Goal: Transaction & Acquisition: Purchase product/service

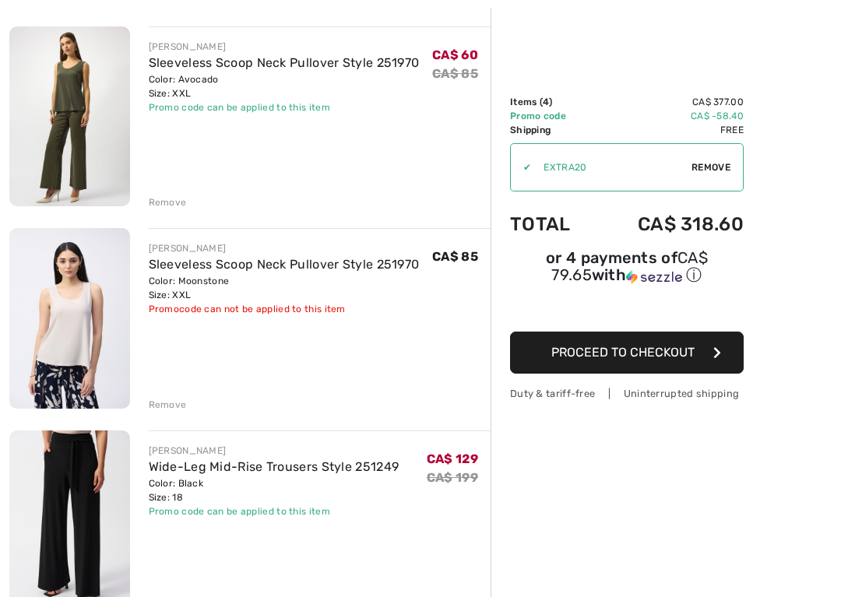
scroll to position [178, 0]
click at [179, 408] on div "Remove" at bounding box center [168, 404] width 38 height 14
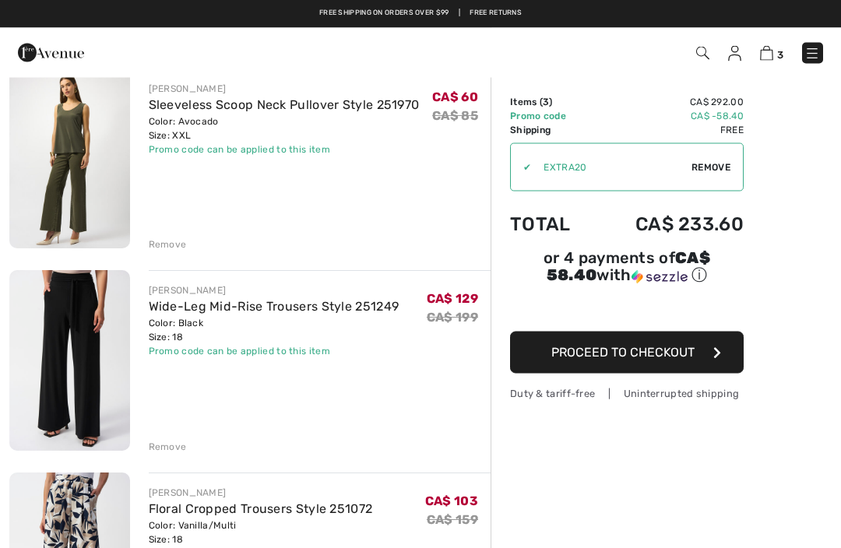
scroll to position [131, 0]
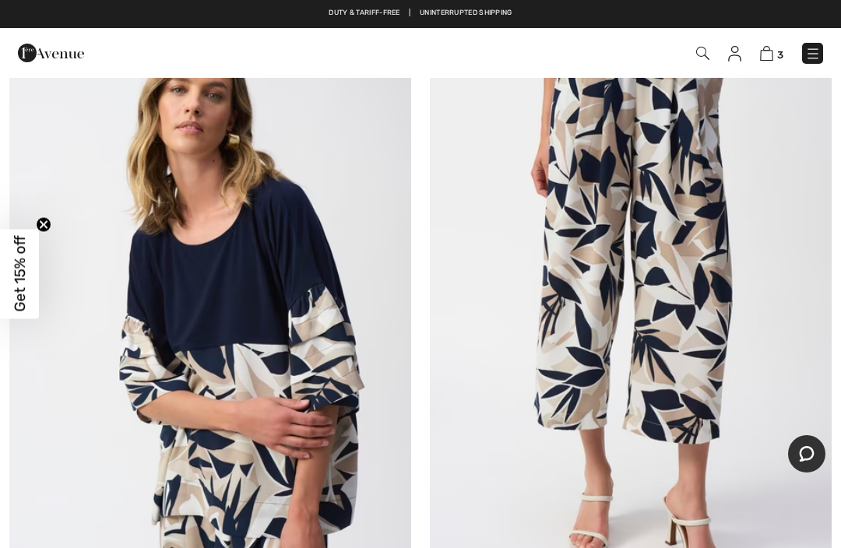
click at [252, 331] on img at bounding box center [210, 292] width 402 height 603
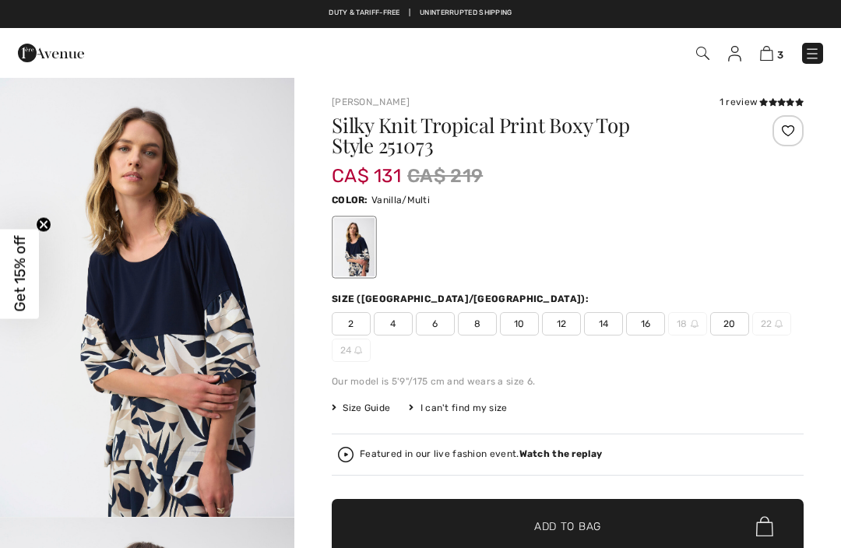
checkbox input "true"
click at [643, 330] on span "16" at bounding box center [645, 323] width 39 height 23
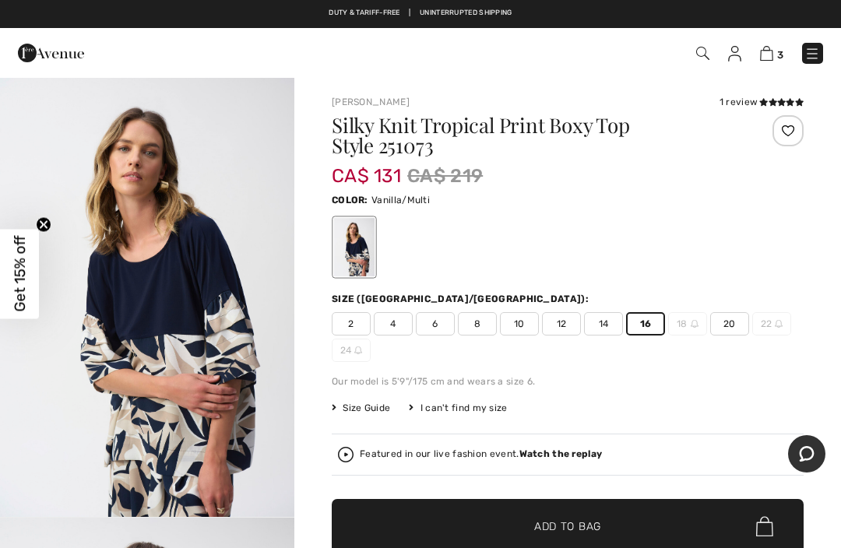
click at [595, 534] on span "Add to Bag" at bounding box center [567, 527] width 67 height 16
click at [589, 529] on span "Add to Bag" at bounding box center [567, 527] width 67 height 16
click at [773, 59] on img at bounding box center [766, 53] width 13 height 15
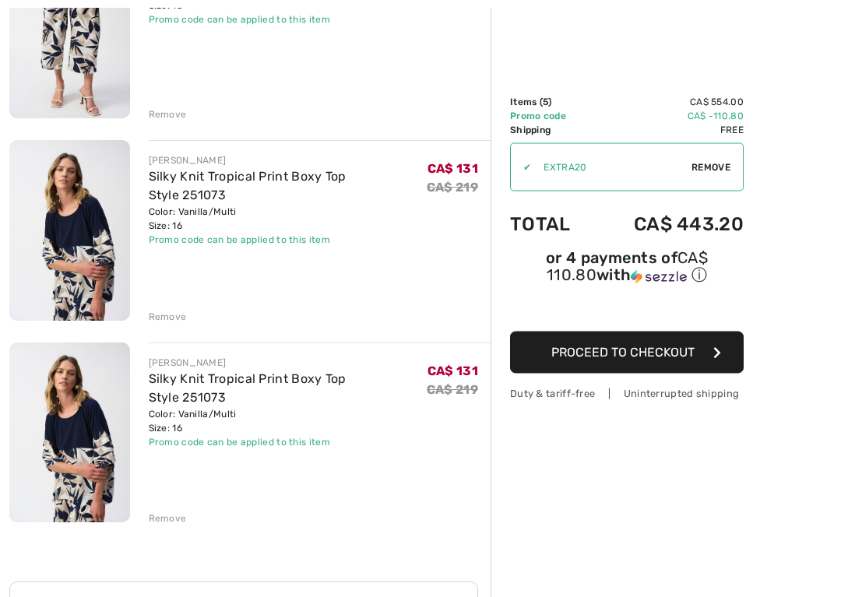
scroll to position [671, 0]
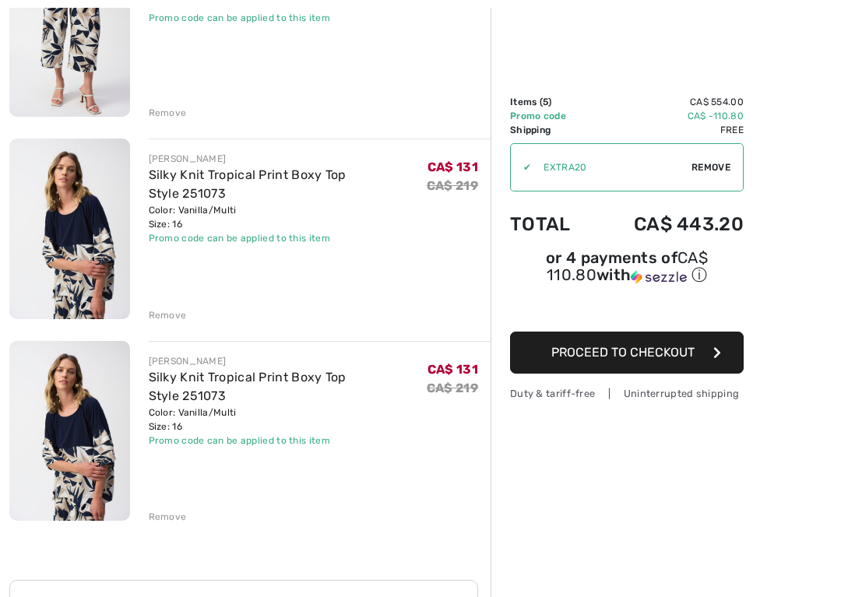
click at [170, 524] on div "Remove" at bounding box center [168, 517] width 38 height 14
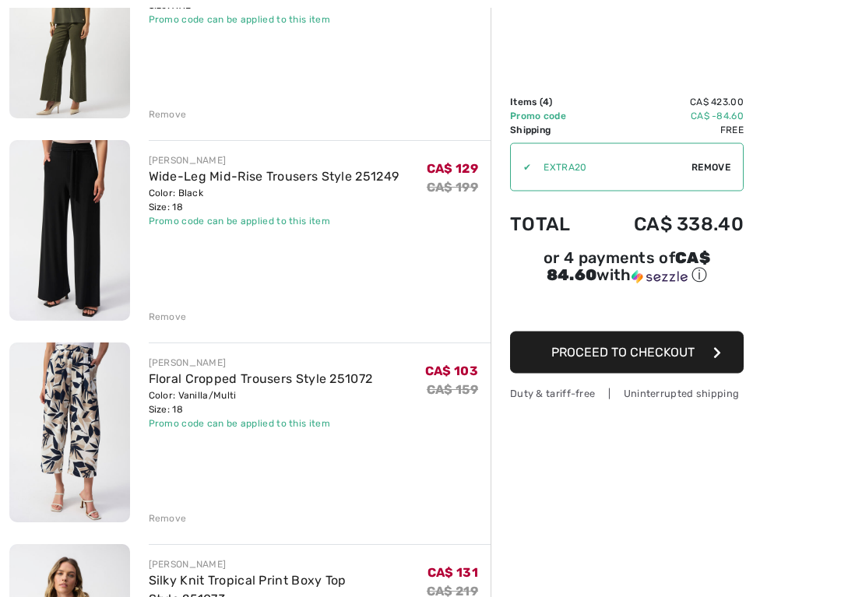
scroll to position [266, 0]
click at [664, 358] on span "Proceed to Checkout" at bounding box center [622, 352] width 143 height 15
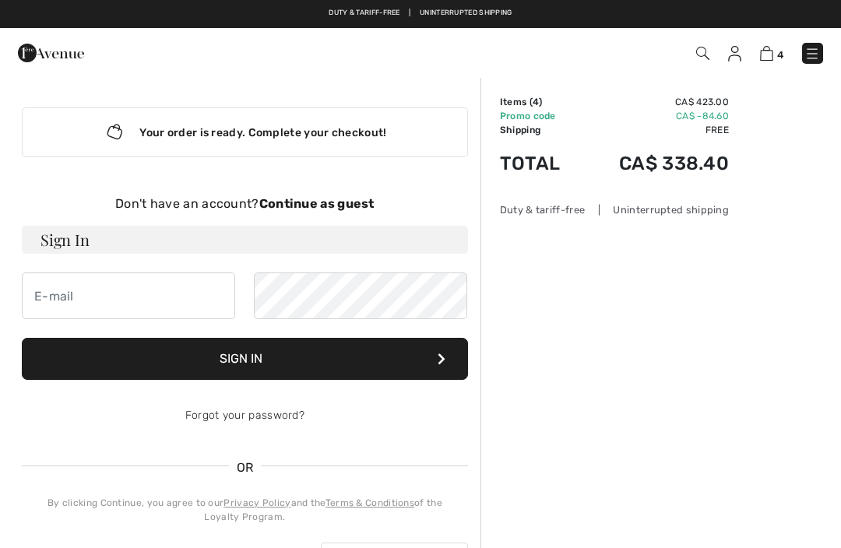
click at [325, 366] on button "Sign In" at bounding box center [245, 359] width 446 height 42
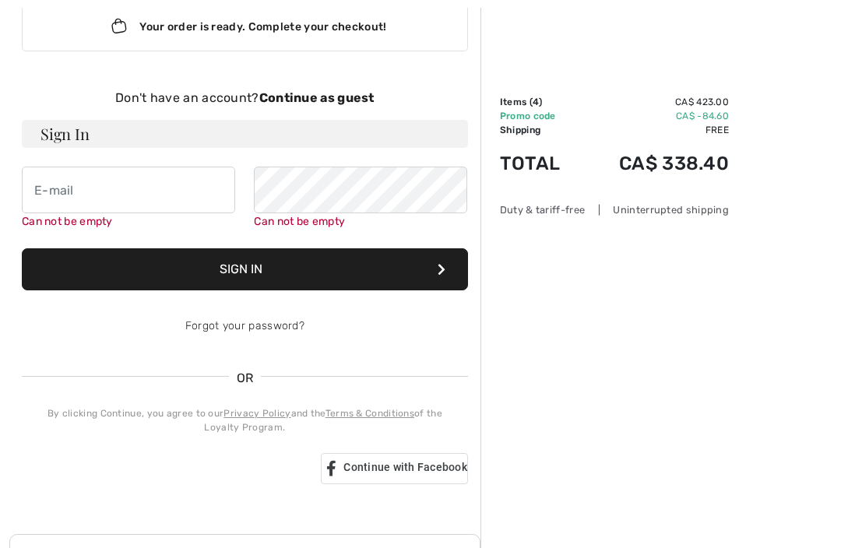
scroll to position [160, 0]
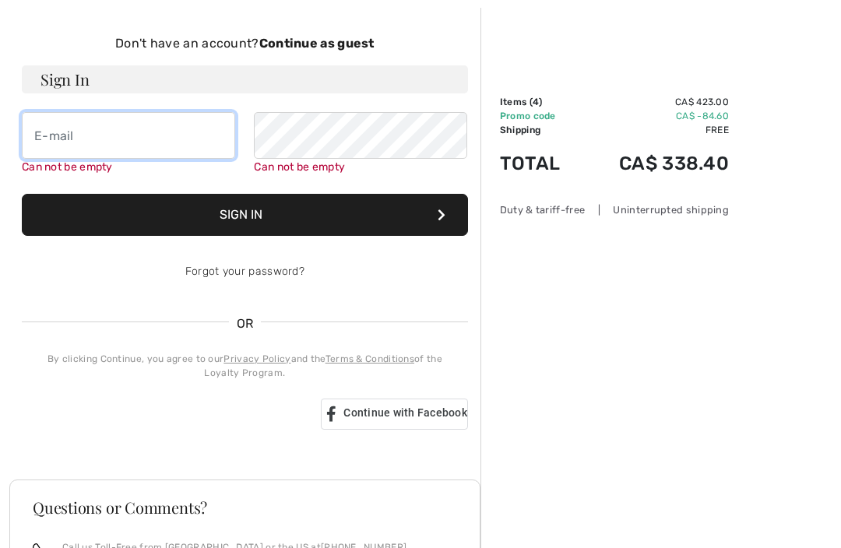
click at [147, 139] on input "email" at bounding box center [128, 135] width 213 height 47
type input "[EMAIL_ADDRESS][DOMAIN_NAME]"
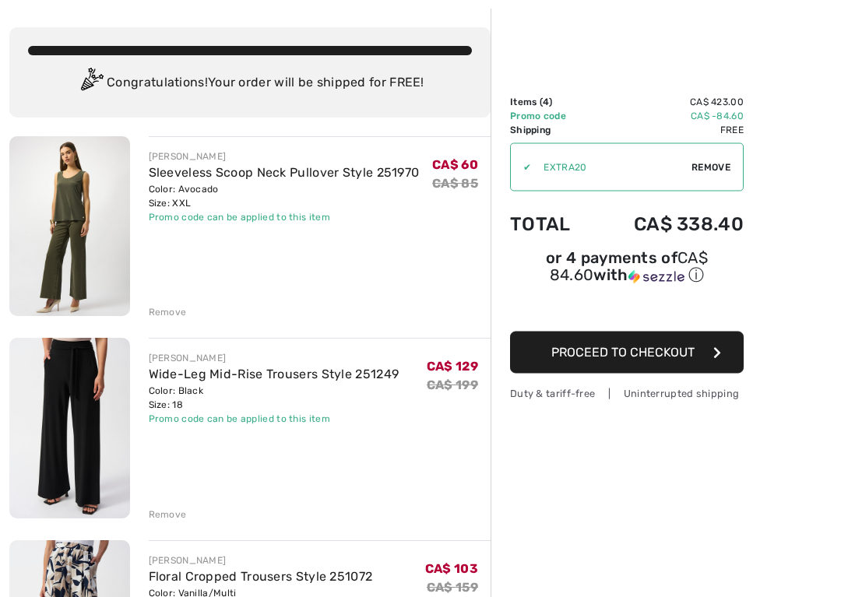
scroll to position [72, 0]
